Goal: Transaction & Acquisition: Purchase product/service

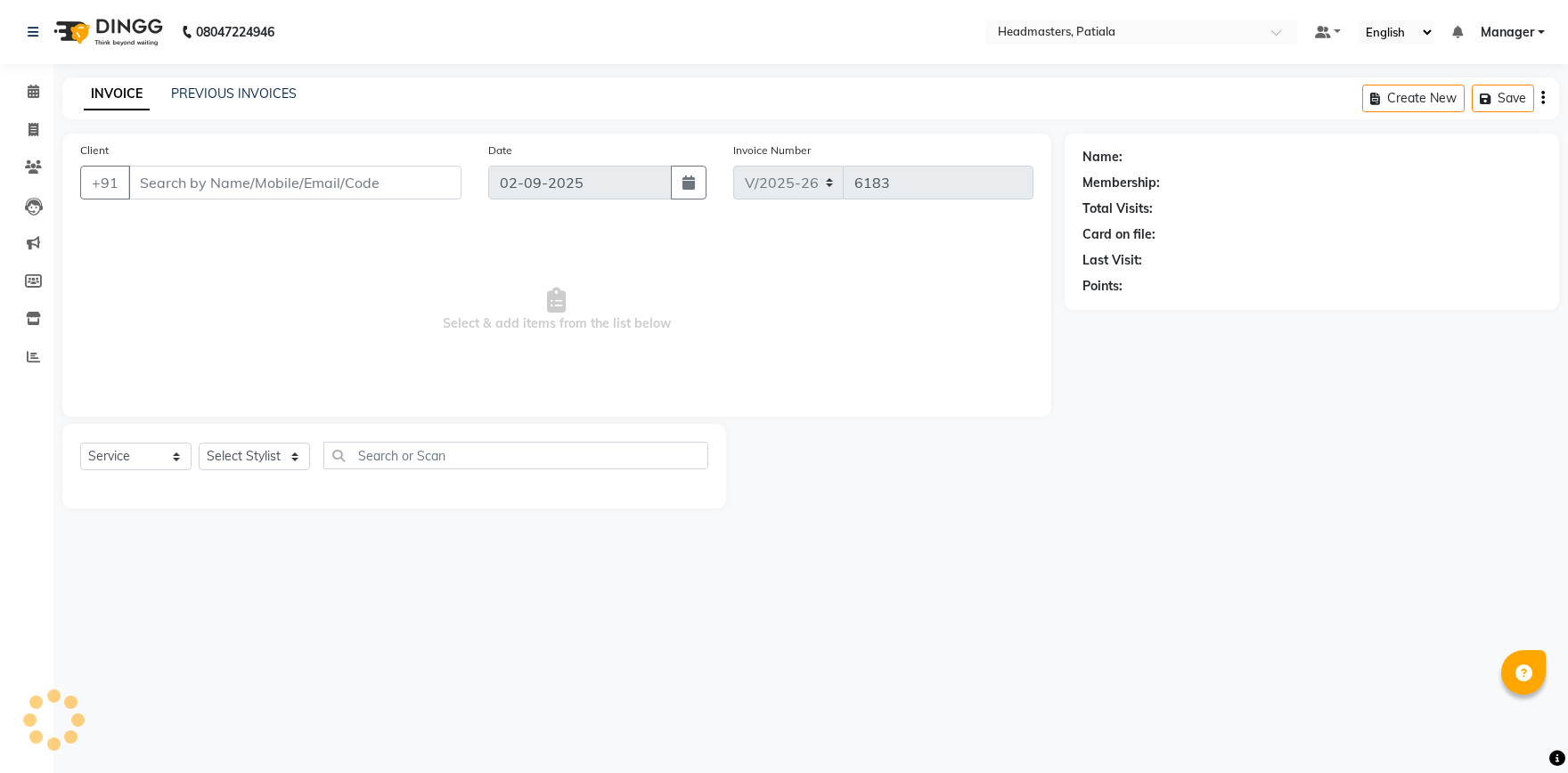
select select "service"
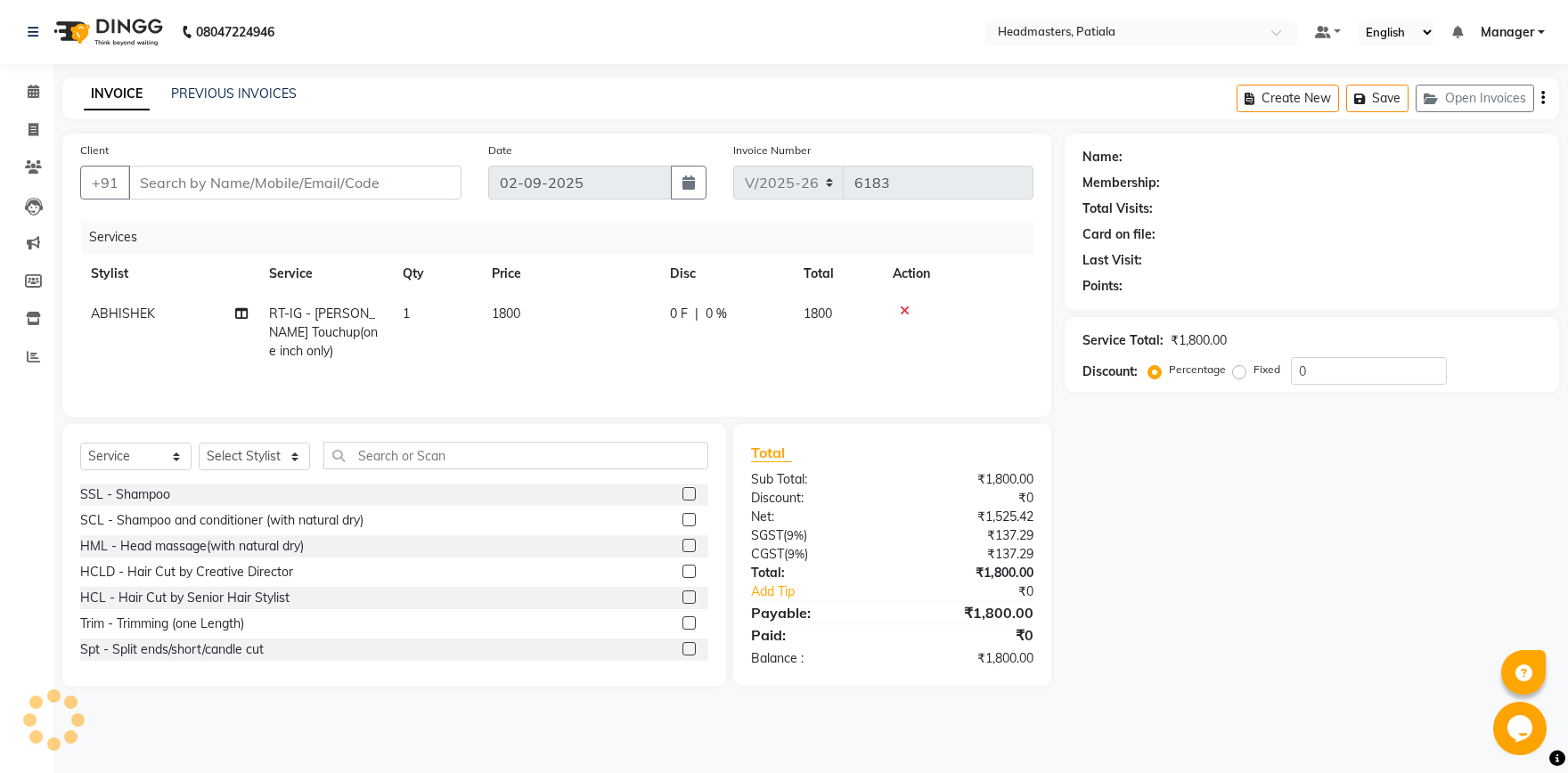
type input "8968237768"
select select "51091"
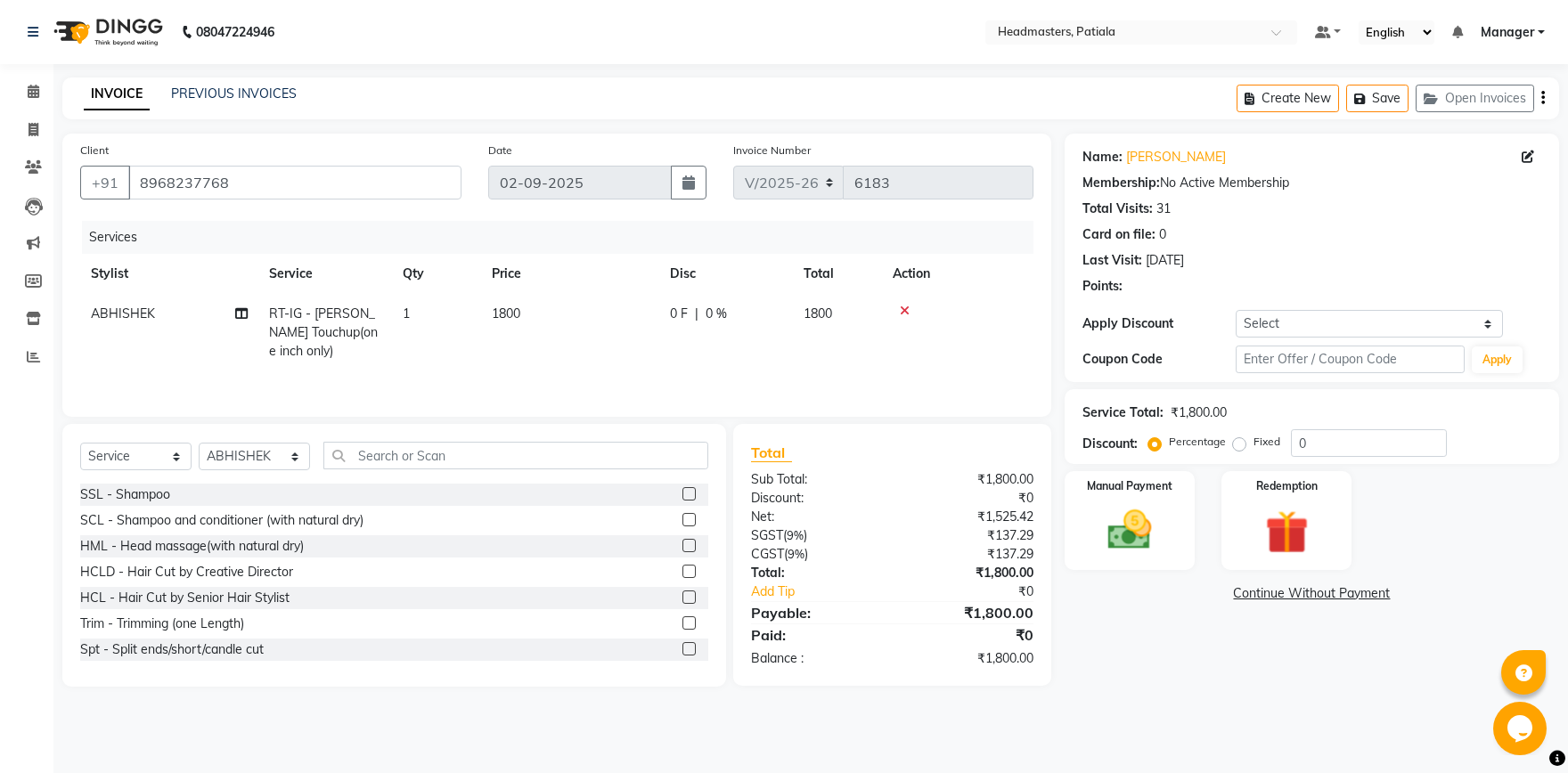
click at [689, 314] on div "0 F | 0 %" at bounding box center [726, 314] width 112 height 19
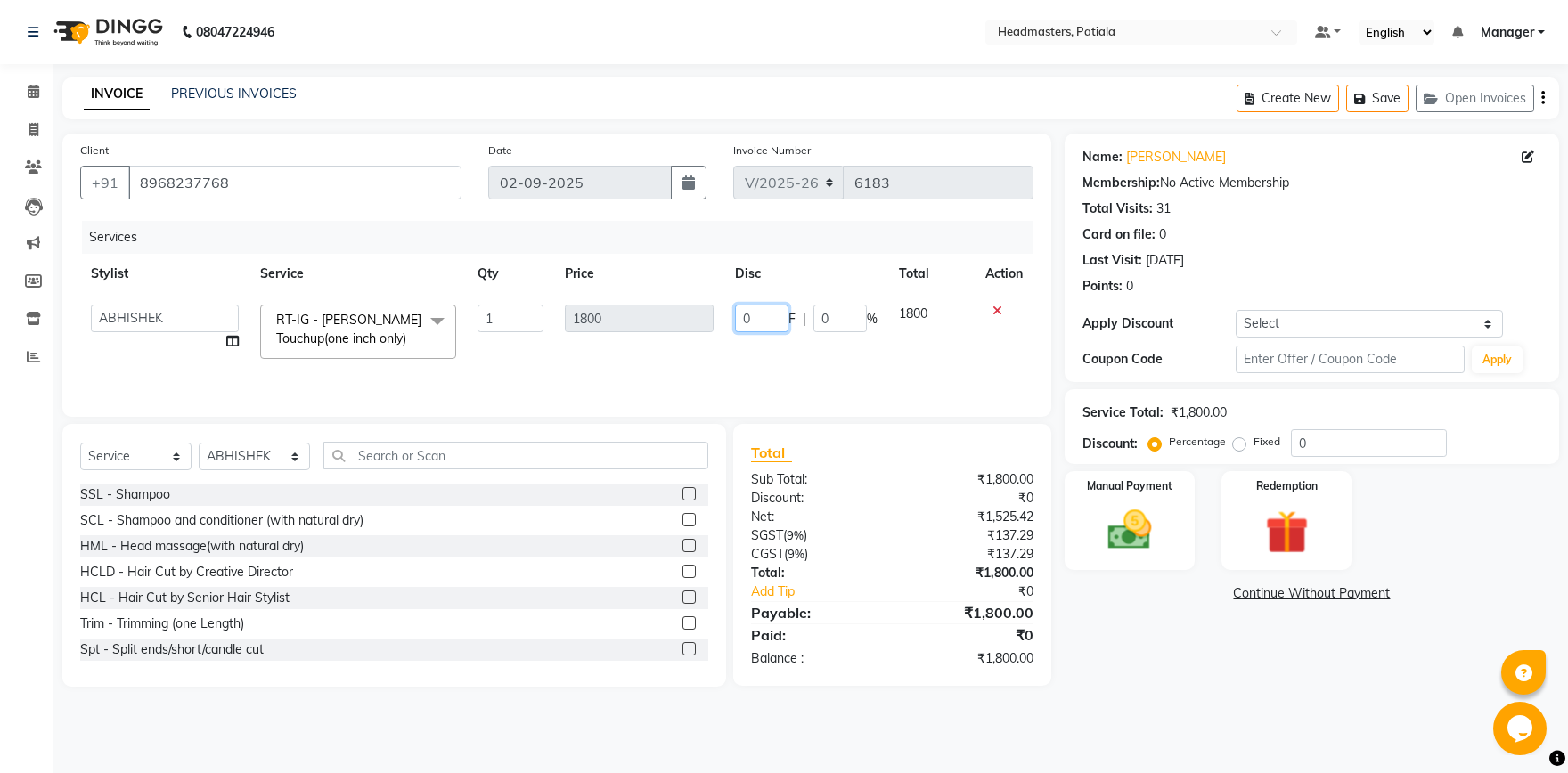
click at [753, 319] on input "0" at bounding box center [762, 318] width 54 height 28
type input "01300"
click at [775, 363] on td "01300 F | 0 %" at bounding box center [806, 332] width 164 height 75
click at [1122, 535] on img at bounding box center [1130, 530] width 74 height 53
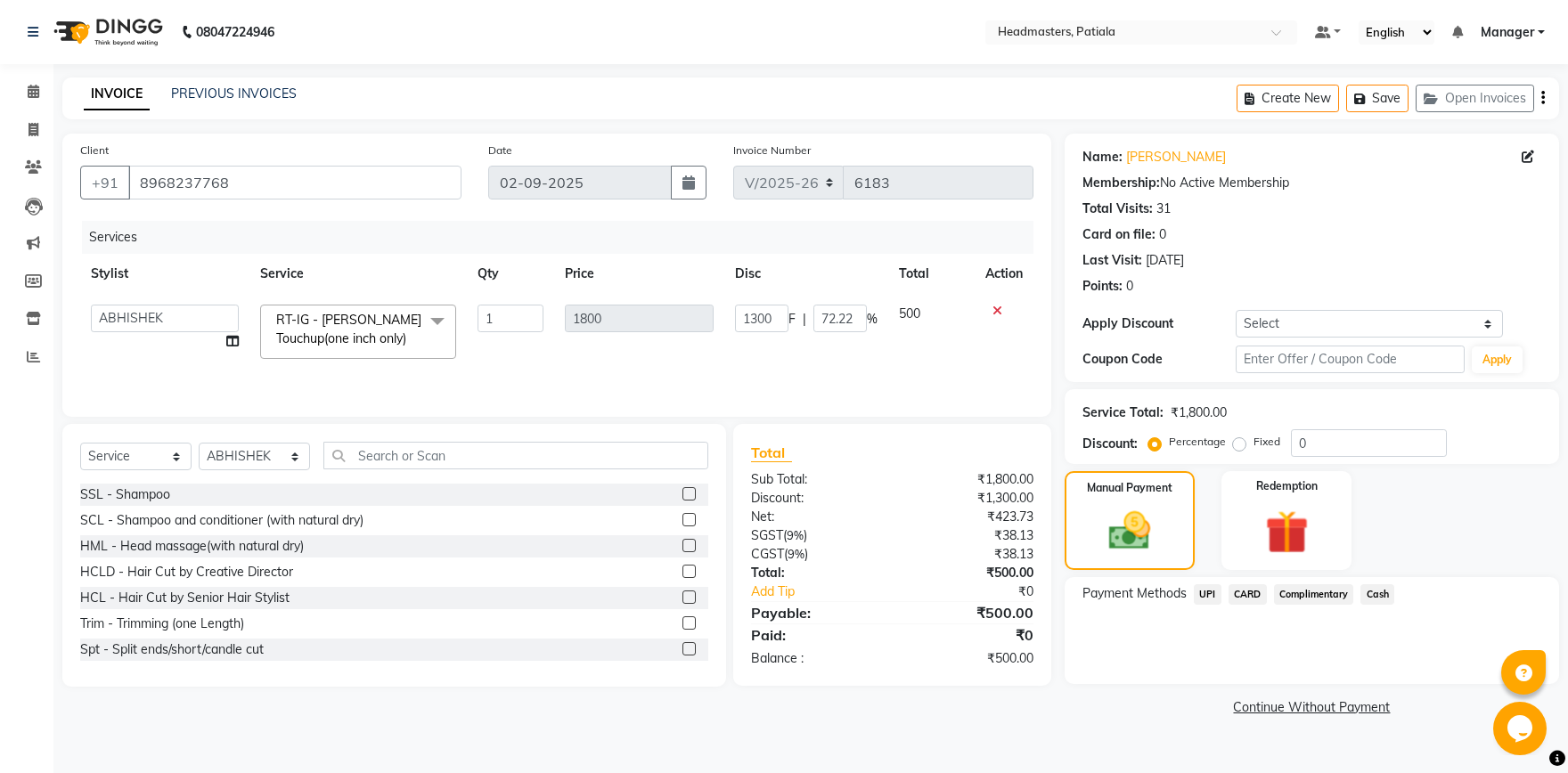
click at [1215, 591] on span "UPI" at bounding box center [1207, 595] width 28 height 21
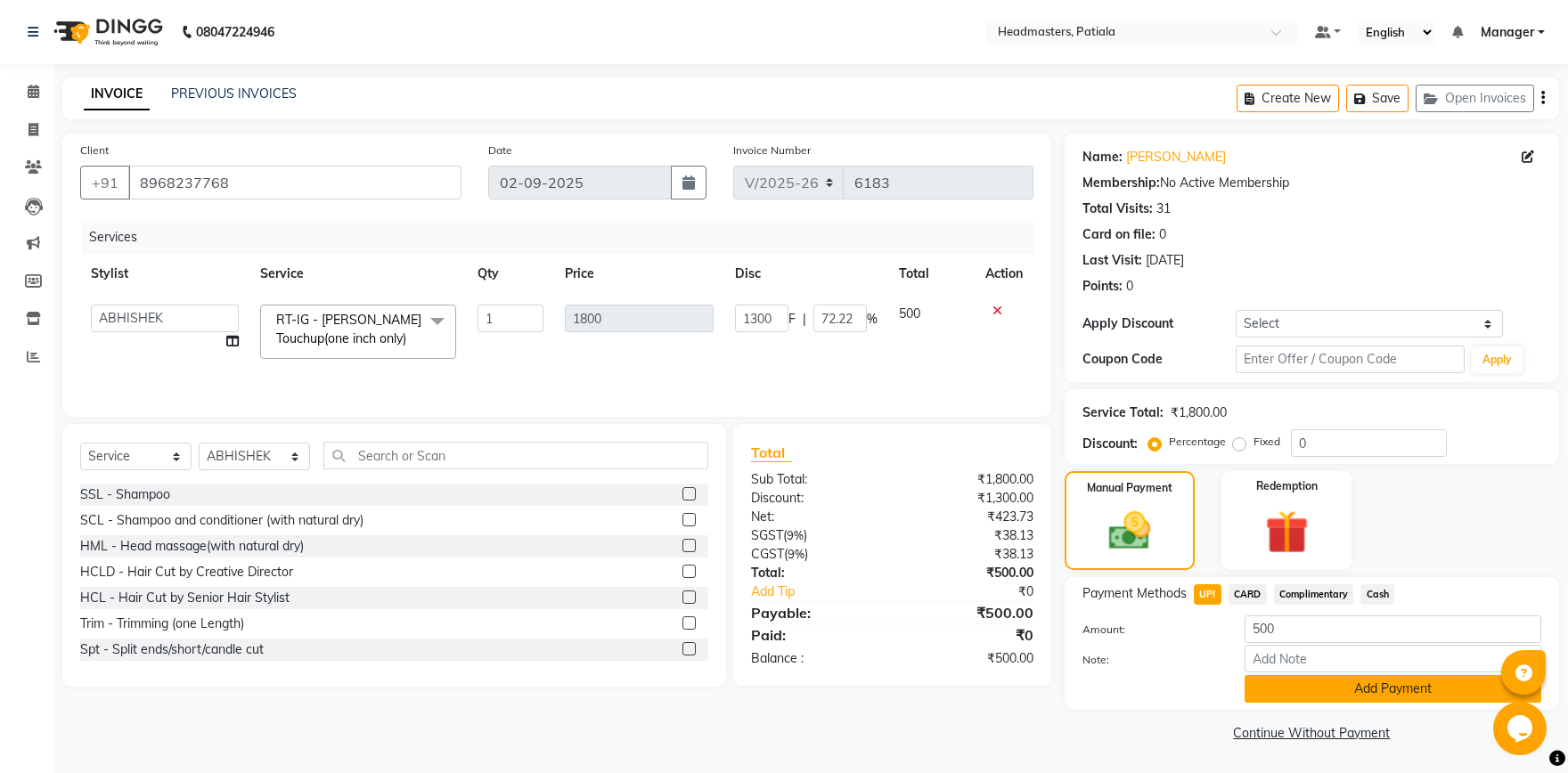
click at [1344, 690] on button "Add Payment" at bounding box center [1392, 689] width 297 height 28
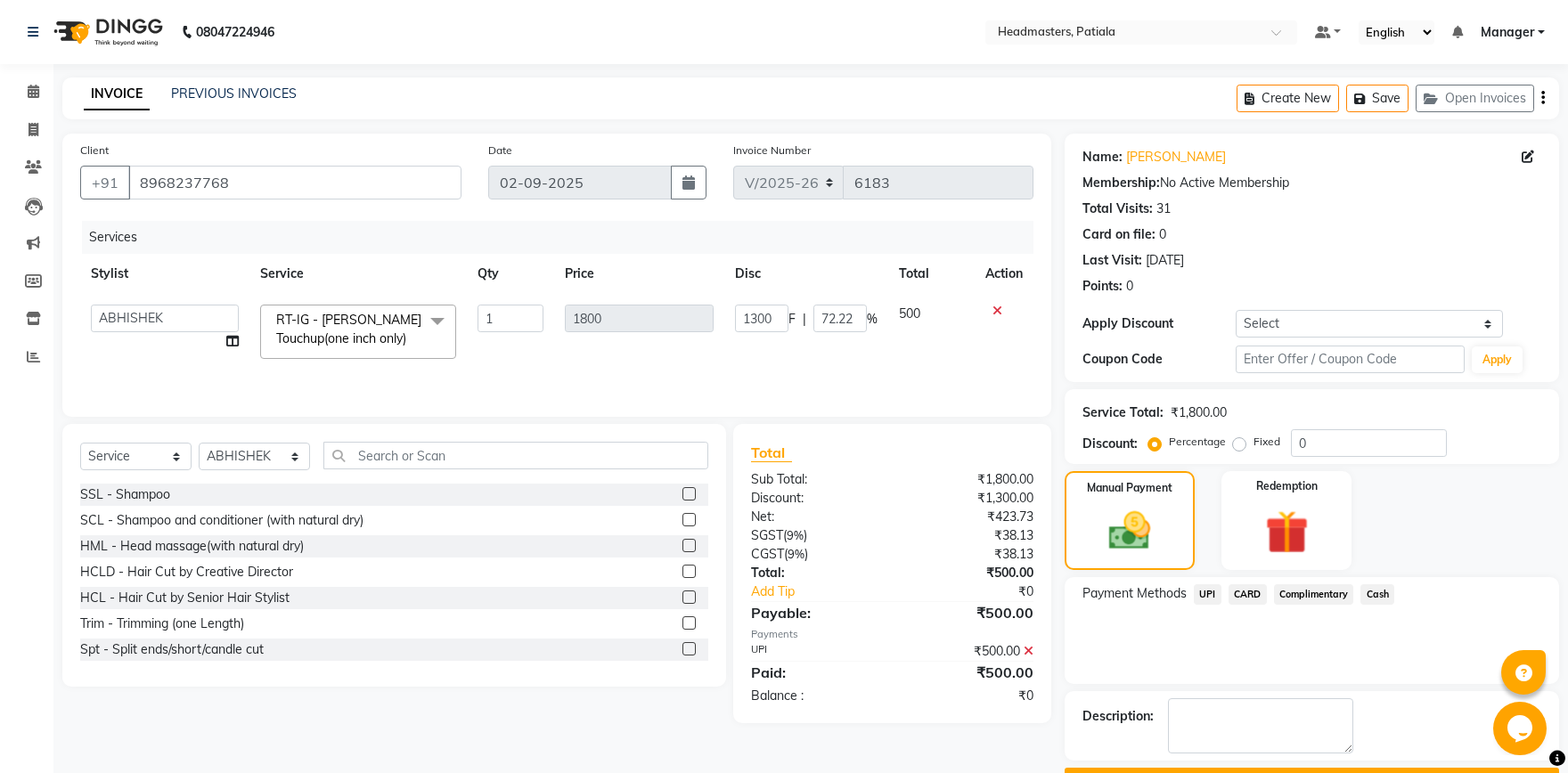
scroll to position [48, 0]
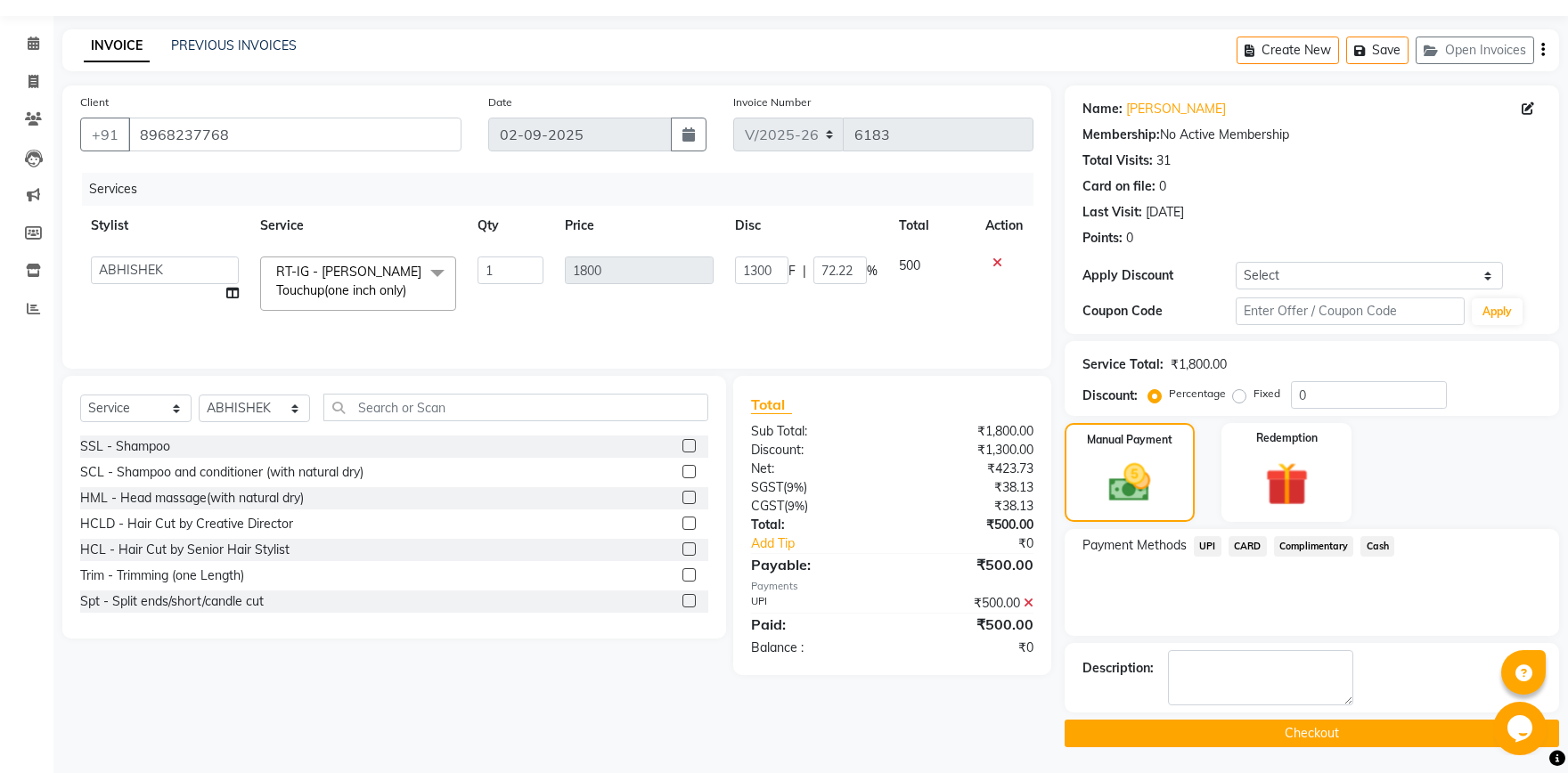
click at [1335, 729] on button "Checkout" at bounding box center [1311, 733] width 494 height 28
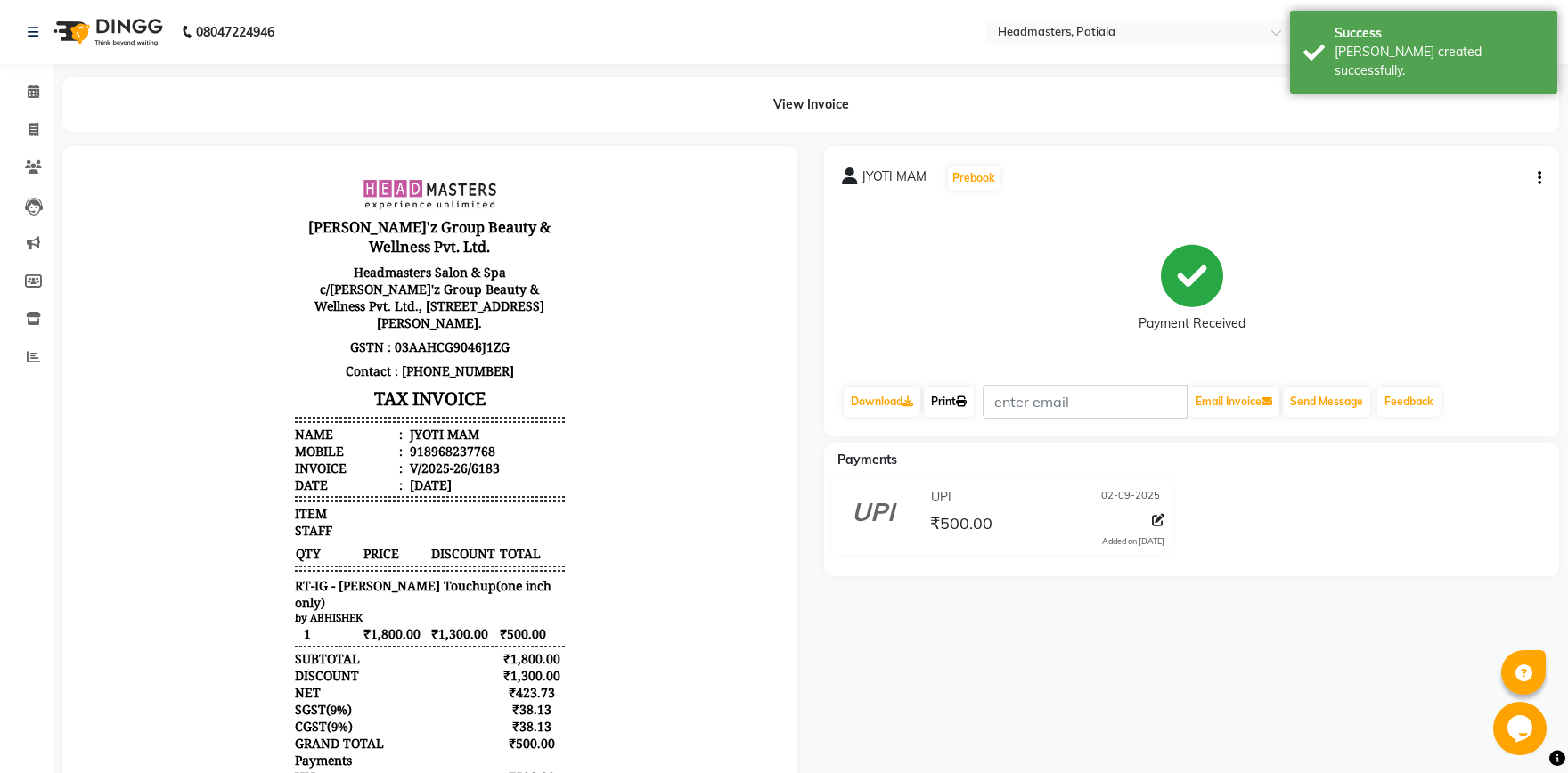
click at [941, 395] on link "Print" at bounding box center [949, 402] width 50 height 30
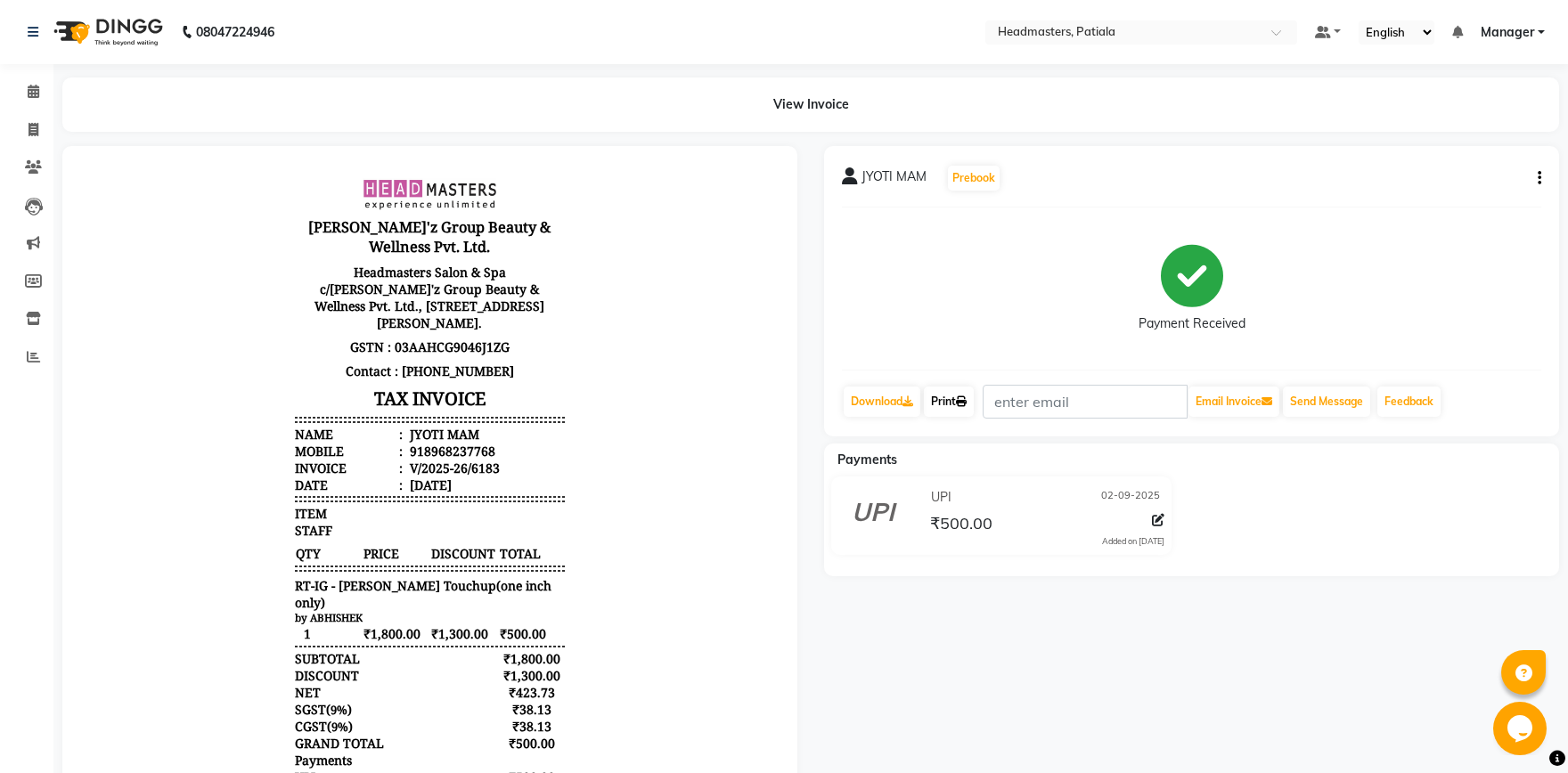
click at [964, 400] on icon at bounding box center [962, 402] width 11 height 11
